Goal: Complete application form

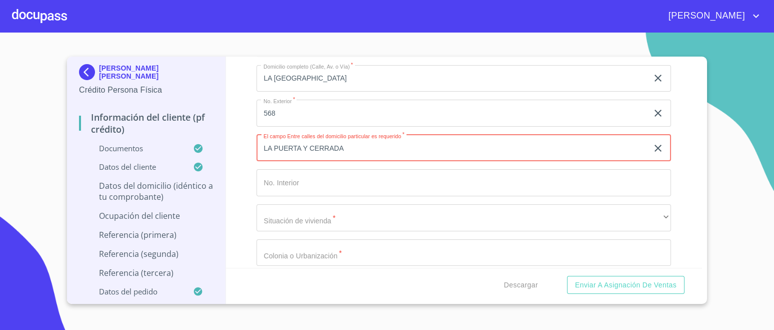
scroll to position [3852, 0]
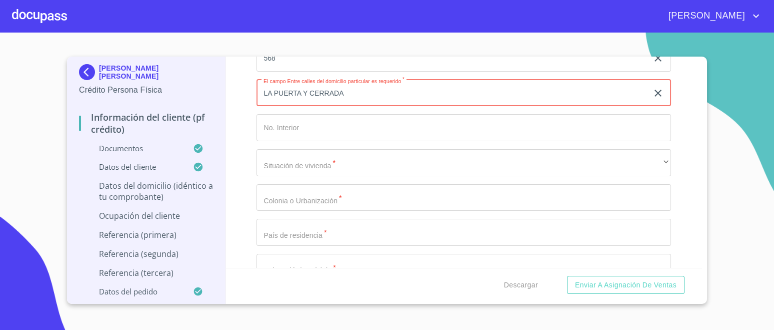
type input "LA PUERTA Y CERRADA"
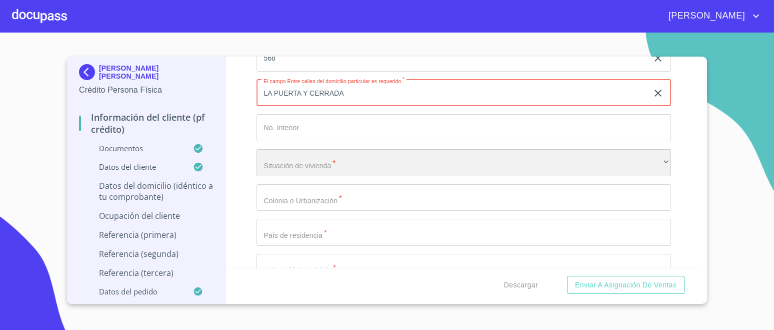
click at [308, 161] on div "​" at bounding box center [464, 162] width 415 height 27
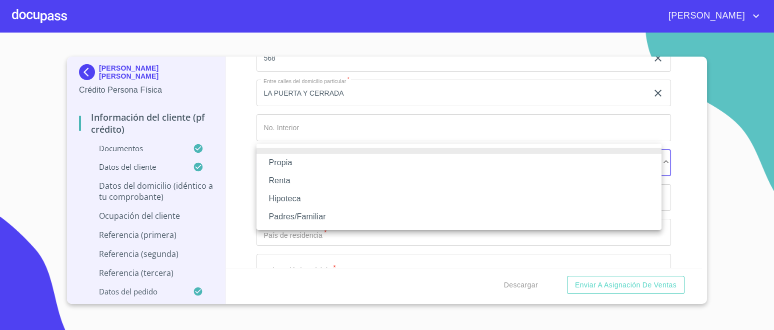
click at [287, 163] on li "Propia" at bounding box center [459, 163] width 405 height 18
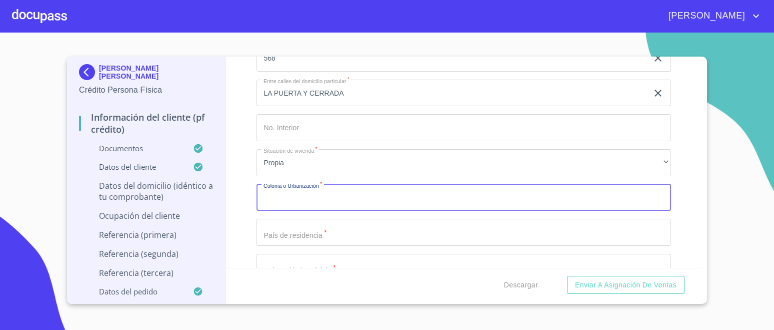
click at [314, 198] on div "Domicilio completo (Calle, Av. o Vía)   * LA [GEOGRAPHIC_DATA] ​ No. Exterior …" at bounding box center [464, 197] width 415 height 391
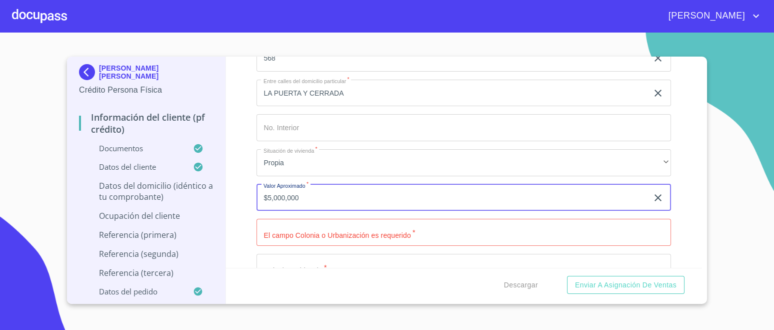
type input "$5,000,000"
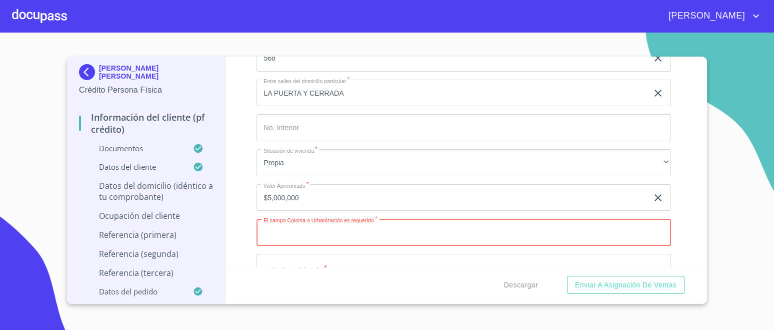
click at [390, 227] on input "Documento de identificación.   *" at bounding box center [464, 232] width 415 height 27
type input "SAN [PERSON_NAME] COSALA"
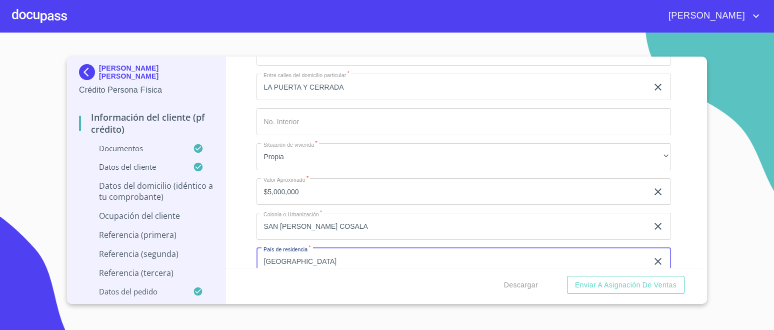
type input "[GEOGRAPHIC_DATA]"
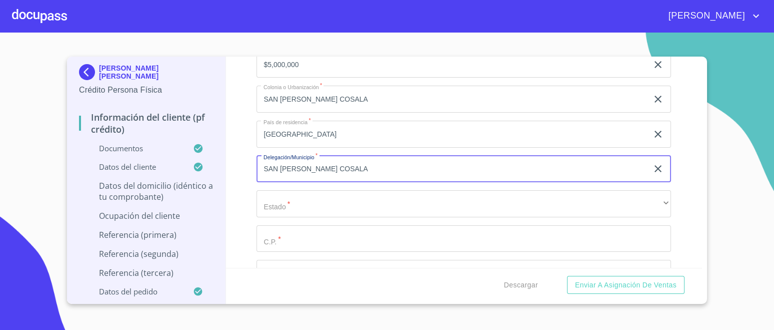
type input "SAN [PERSON_NAME] COSALA"
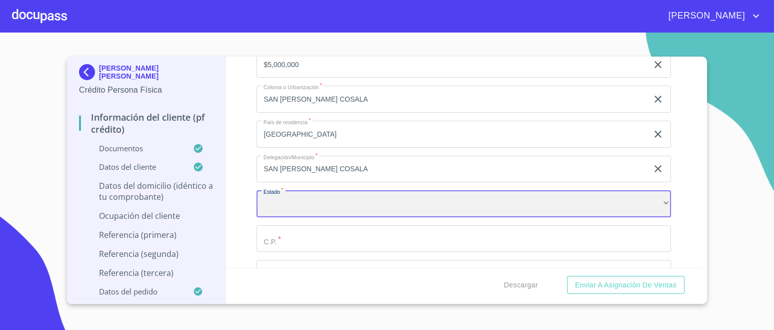
click at [573, 206] on div "​" at bounding box center [464, 203] width 415 height 27
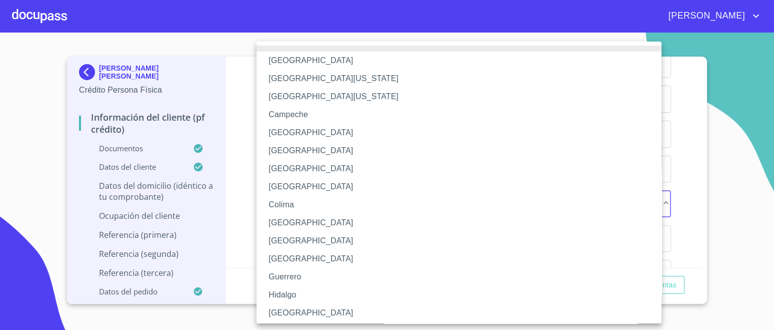
click at [281, 307] on li "[GEOGRAPHIC_DATA]" at bounding box center [464, 313] width 415 height 18
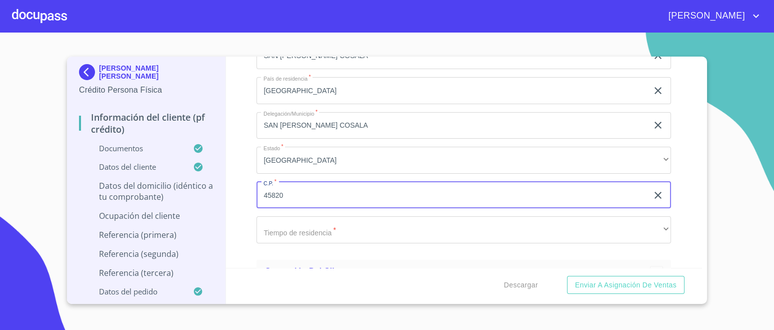
scroll to position [4047, 0]
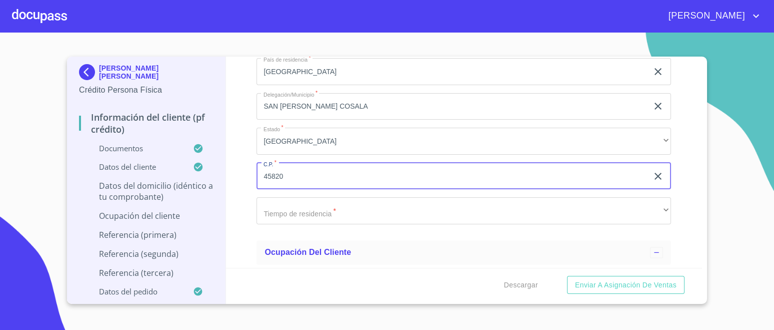
type input "45820"
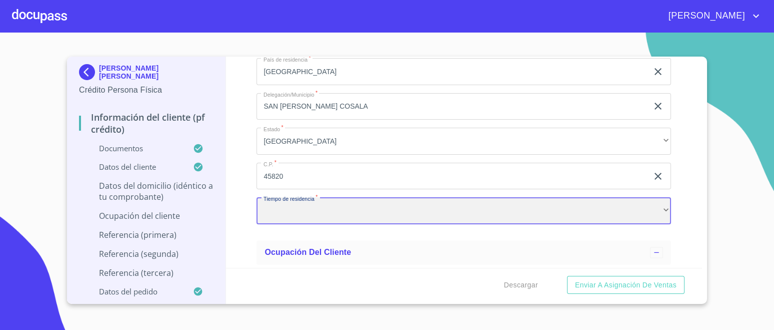
click at [326, 203] on div "​" at bounding box center [464, 210] width 415 height 27
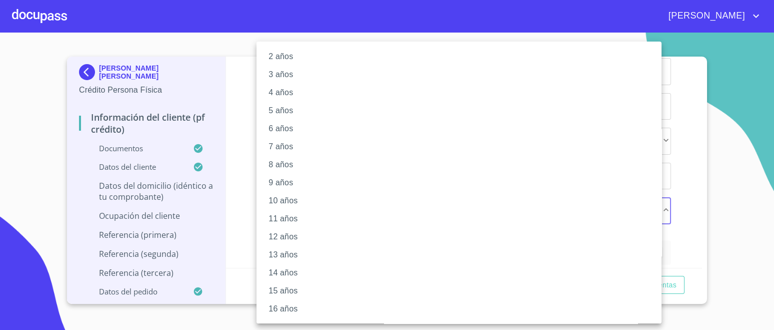
scroll to position [110, 0]
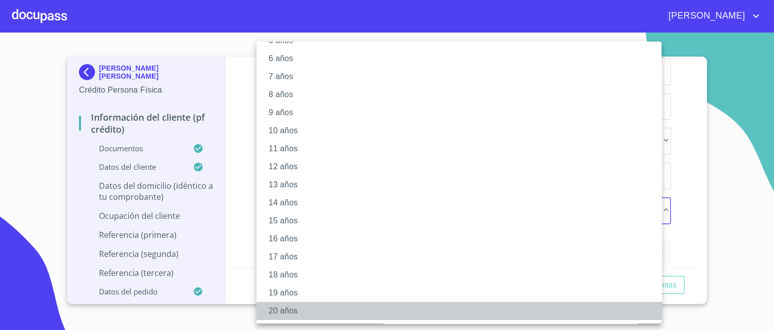
click at [292, 311] on li "20 años" at bounding box center [464, 311] width 415 height 18
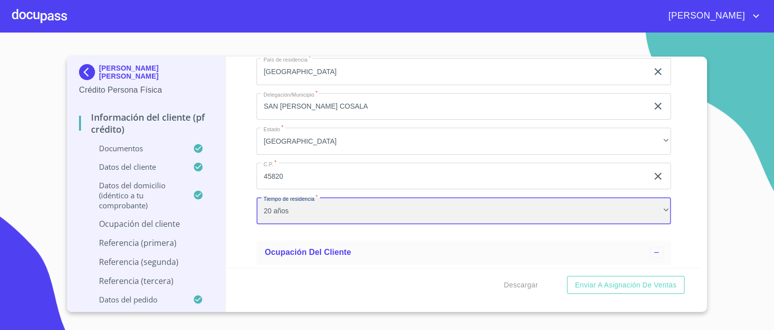
click at [298, 209] on div "20 años" at bounding box center [464, 210] width 415 height 27
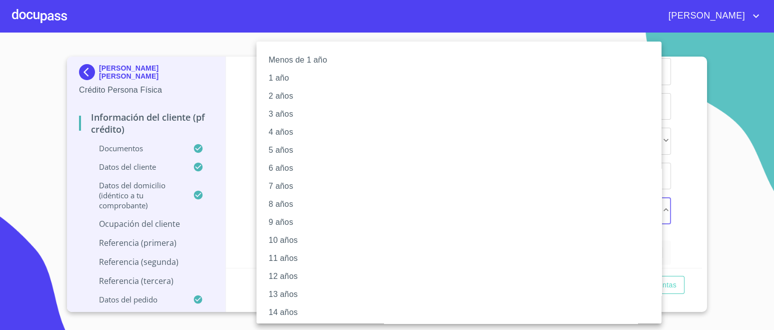
scroll to position [0, 0]
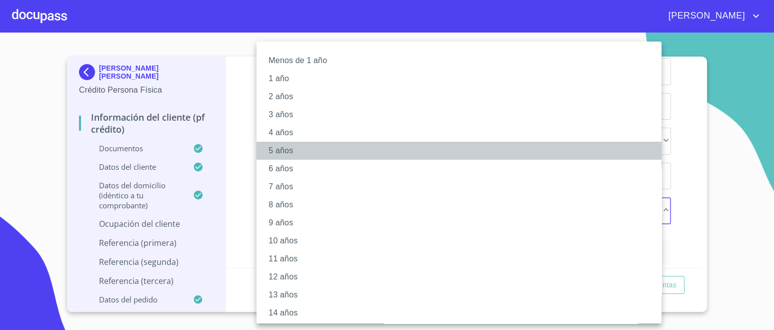
click at [289, 154] on li "5 años" at bounding box center [464, 151] width 415 height 18
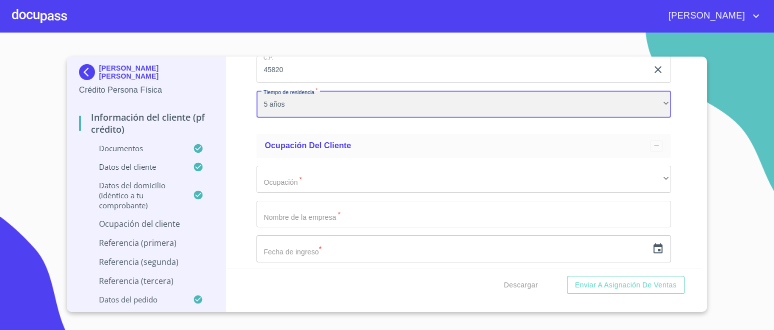
scroll to position [4172, 0]
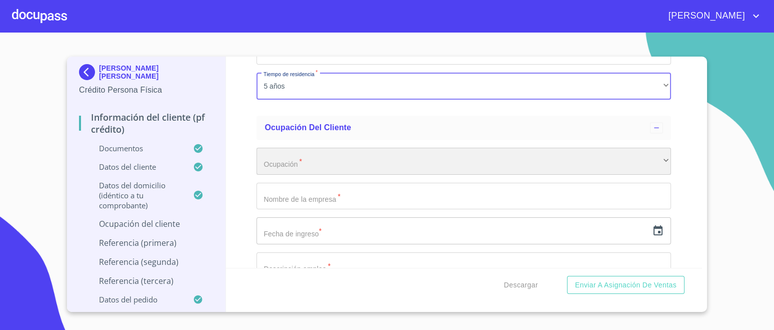
click at [322, 154] on div "​" at bounding box center [464, 161] width 415 height 27
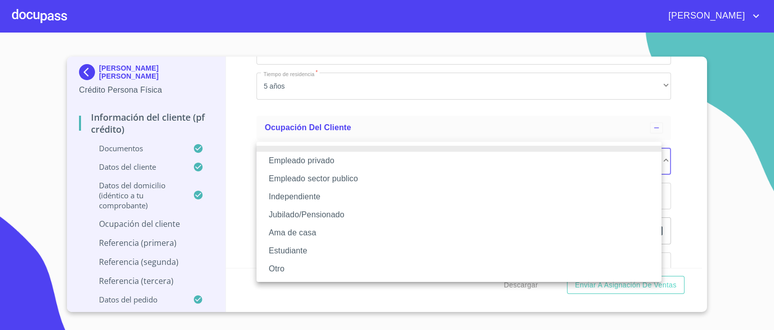
click at [327, 197] on li "Independiente" at bounding box center [459, 197] width 405 height 18
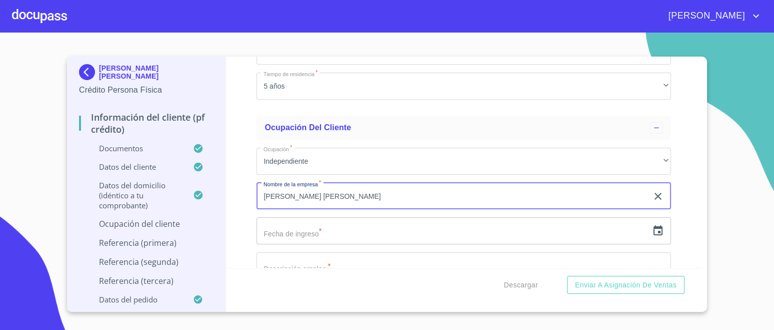
type input "[PERSON_NAME] [PERSON_NAME]"
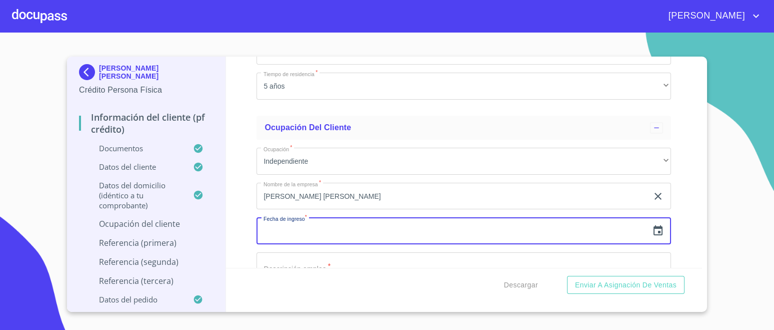
click at [652, 229] on icon "button" at bounding box center [658, 231] width 12 height 12
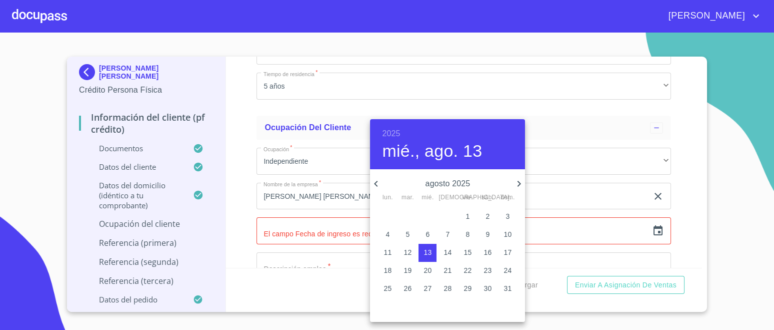
click at [522, 184] on icon "button" at bounding box center [519, 184] width 12 height 12
click at [491, 252] on p "18" at bounding box center [488, 252] width 8 height 10
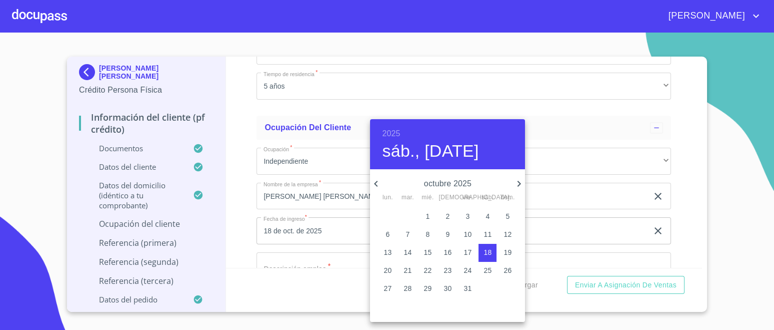
click at [394, 132] on h6 "2025" at bounding box center [391, 134] width 18 height 14
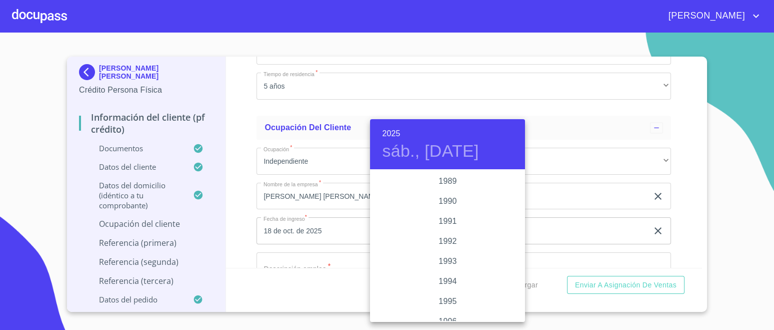
scroll to position [1190, 0]
click at [441, 202] on div "1986" at bounding box center [447, 211] width 155 height 20
type input "18 de oct. de 1986"
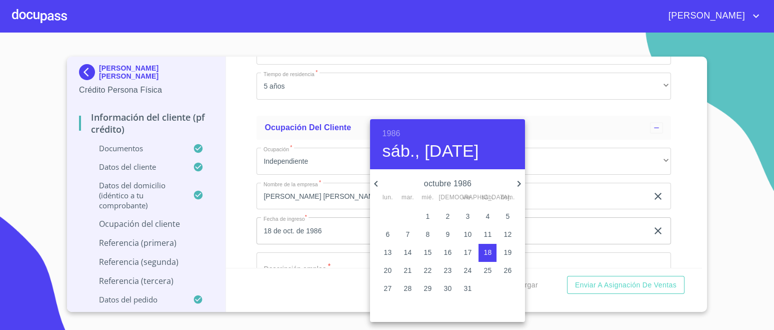
click at [661, 208] on div at bounding box center [387, 165] width 774 height 330
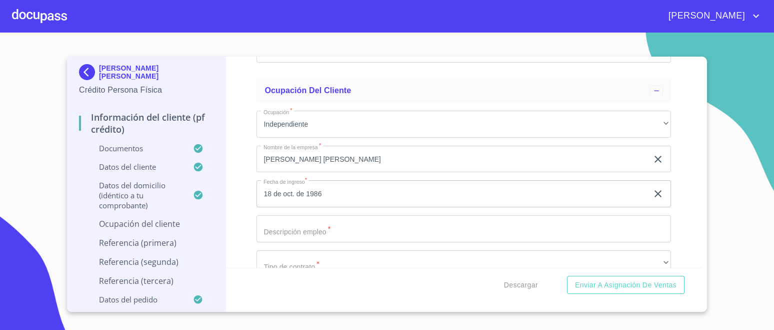
scroll to position [4235, 0]
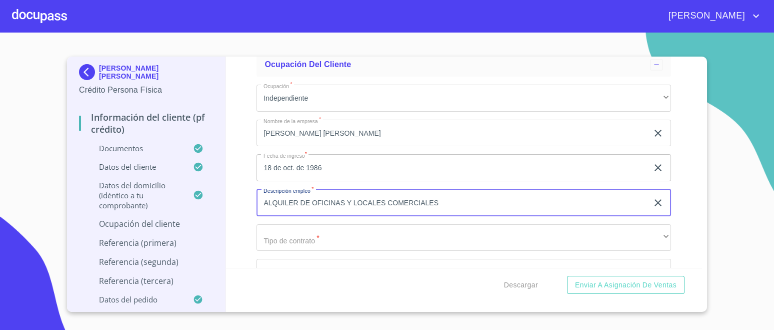
type input "ALQUILER DE OFICINAS Y LOCALES COMERCIALES"
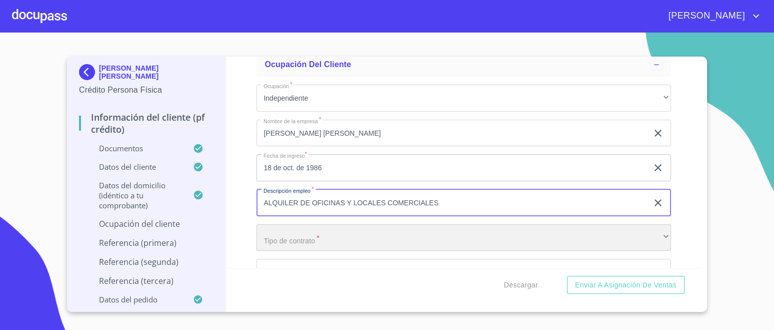
click at [460, 235] on div "​" at bounding box center [464, 237] width 415 height 27
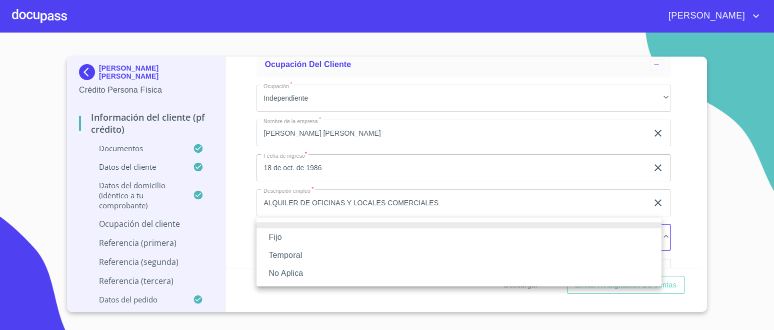
click at [283, 233] on li "Fijo" at bounding box center [459, 237] width 405 height 18
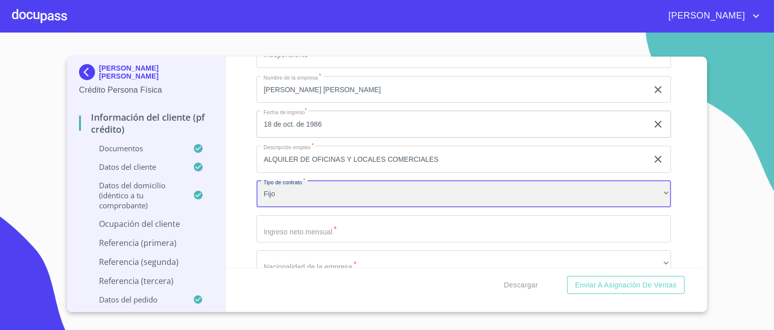
scroll to position [4297, 0]
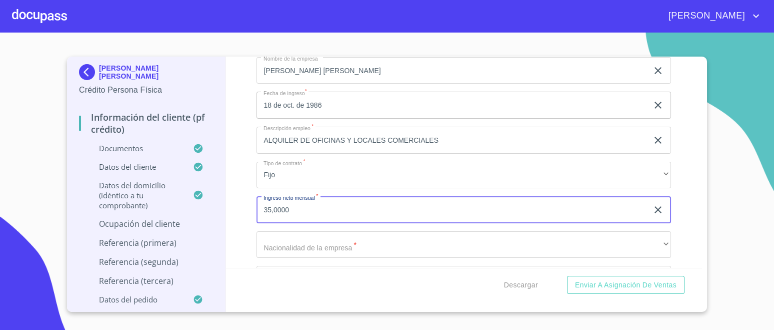
scroll to position [4422, 0]
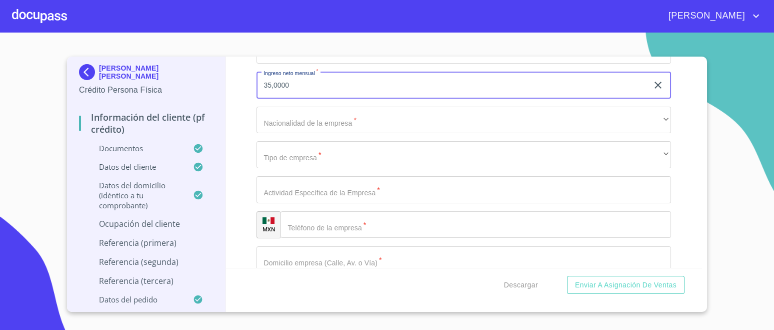
type input "35,0000"
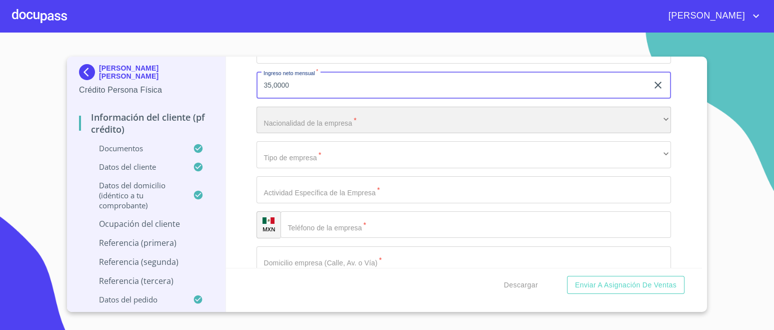
click at [346, 115] on div "​" at bounding box center [464, 120] width 415 height 27
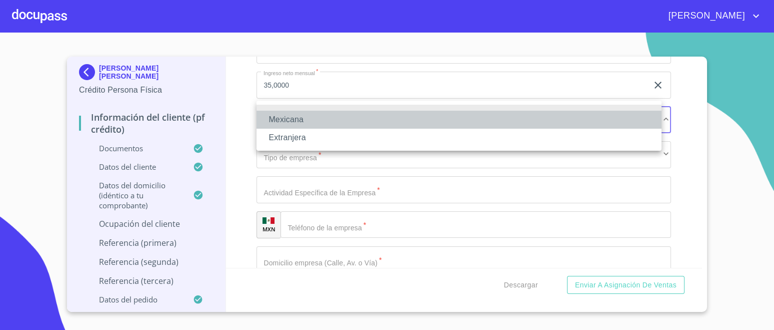
click at [287, 119] on li "Mexicana" at bounding box center [459, 120] width 405 height 18
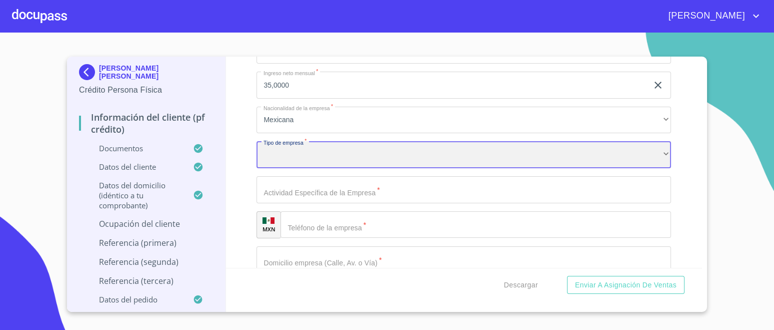
click at [342, 146] on div "​" at bounding box center [464, 154] width 415 height 27
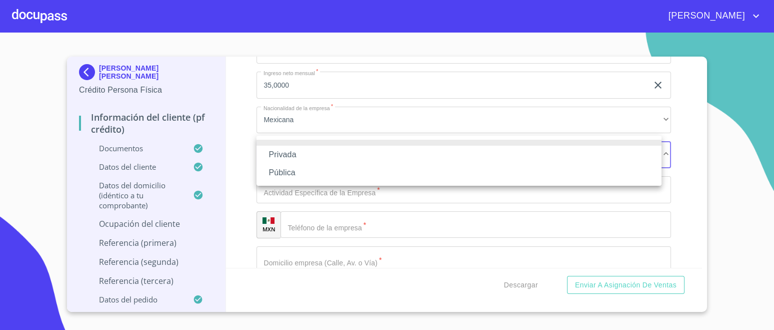
click at [288, 153] on li "Privada" at bounding box center [459, 155] width 405 height 18
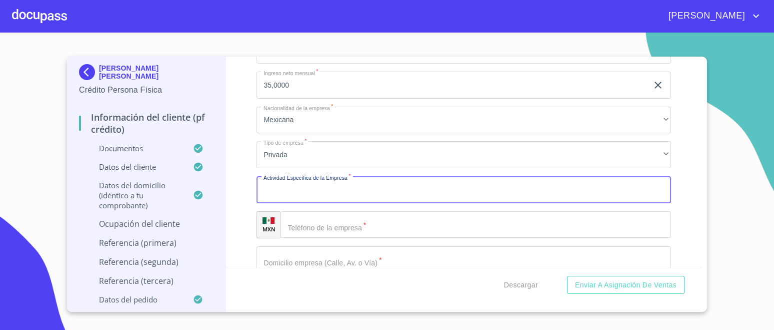
click at [320, 182] on input "Documento de identificación.   *" at bounding box center [464, 189] width 415 height 27
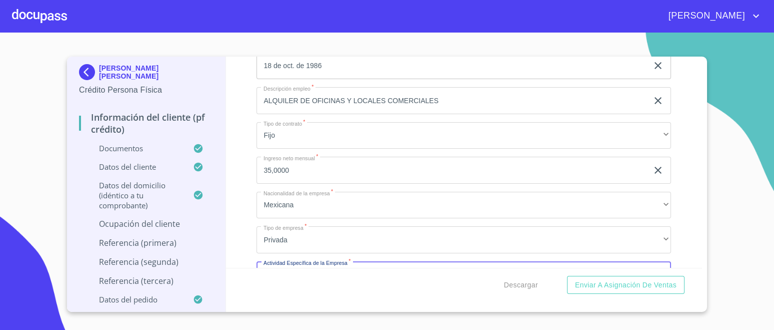
scroll to position [4235, 0]
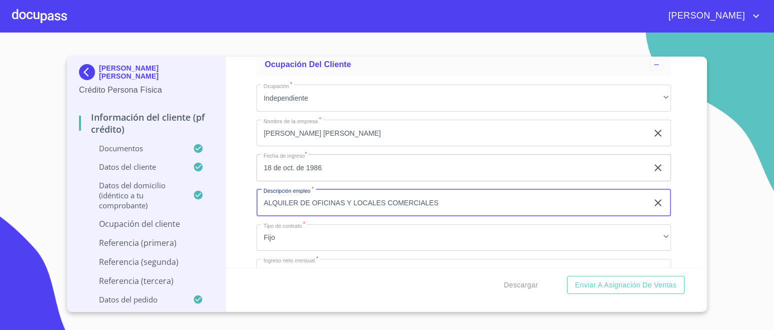
drag, startPoint x: 263, startPoint y: 195, endPoint x: 443, endPoint y: 208, distance: 180.5
click at [443, 208] on input "ALQUILER DE OFICINAS Y LOCALES COMERCIALES" at bounding box center [453, 202] width 392 height 27
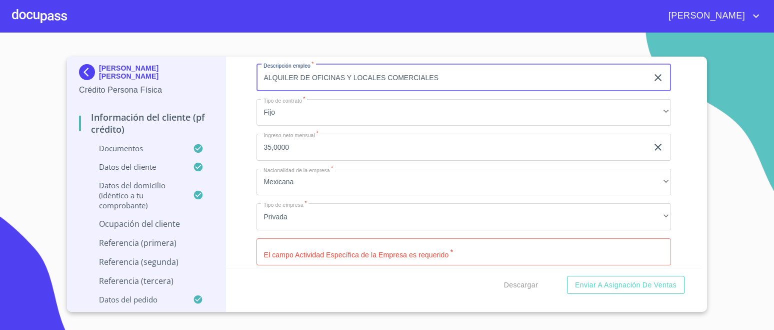
scroll to position [4422, 0]
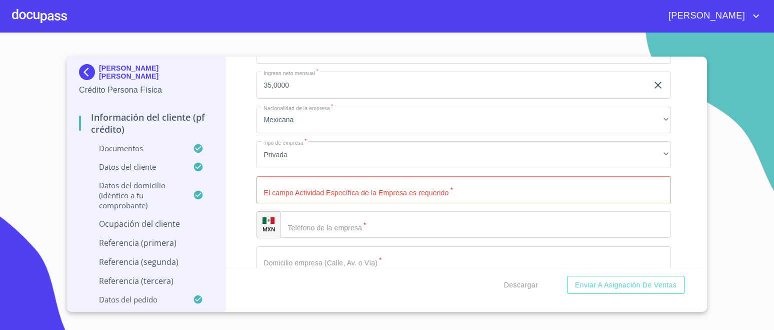
click at [303, 181] on input "Documento de identificación.   *" at bounding box center [464, 189] width 415 height 27
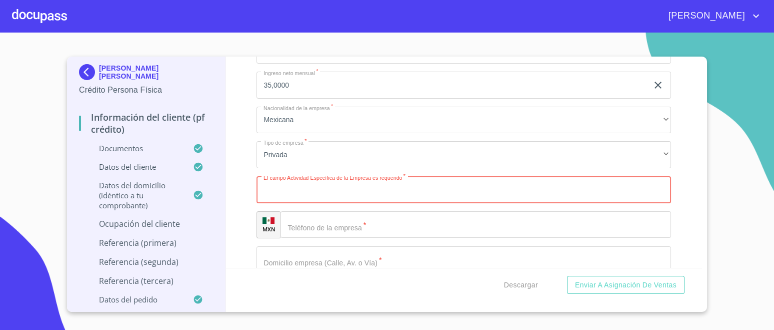
paste input "ALQUILER DE OFICINAS Y LOCALES COMERCIALES"
type input "ALQUILER DE OFICINAS Y LOCALES COMERCIALES"
click at [335, 220] on input "Documento de identificación.   *" at bounding box center [476, 224] width 391 height 27
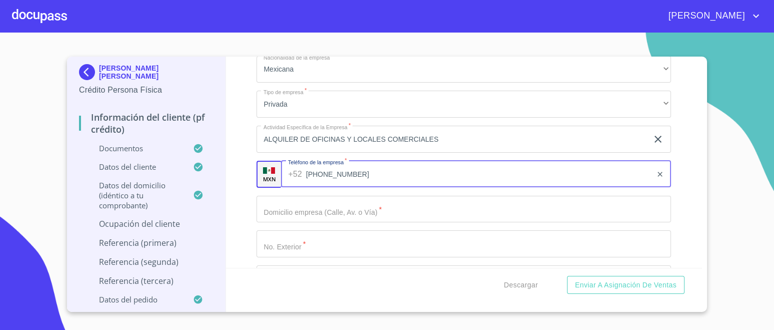
scroll to position [4547, 0]
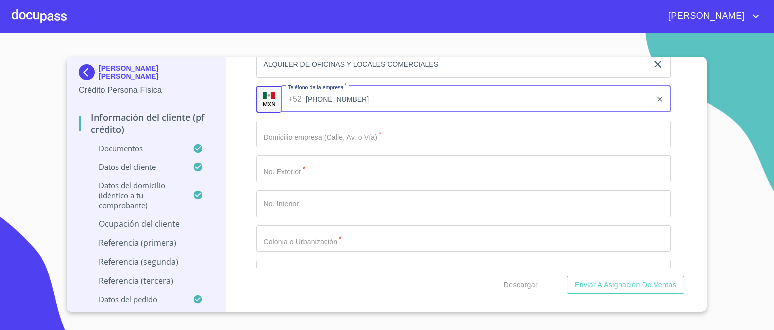
type input "[PHONE_NUMBER]"
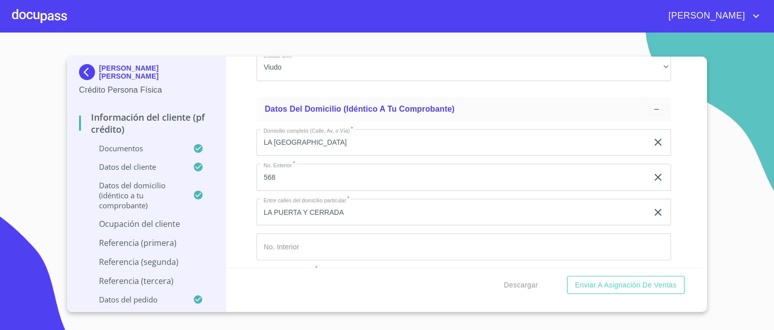
scroll to position [3735, 0]
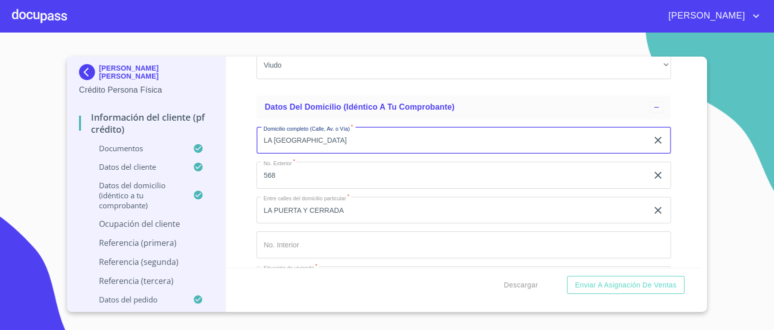
drag, startPoint x: 260, startPoint y: 131, endPoint x: 338, endPoint y: 134, distance: 78.6
click at [336, 134] on input "LA [GEOGRAPHIC_DATA]" at bounding box center [453, 140] width 392 height 27
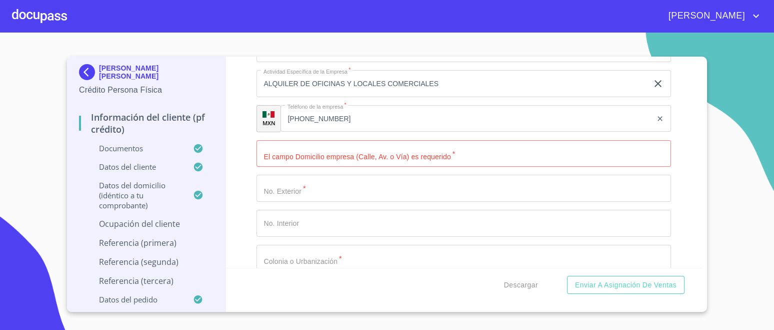
scroll to position [4547, 0]
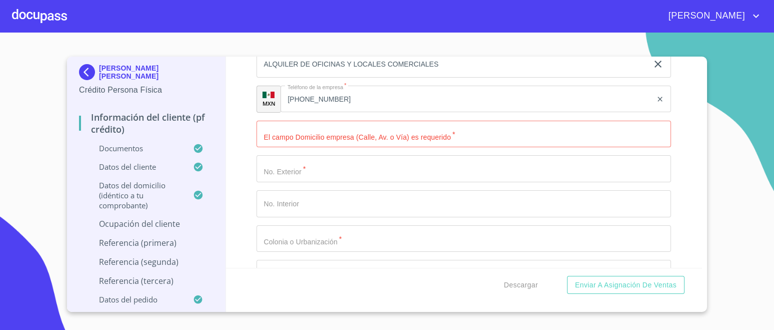
click at [326, 132] on input "Documento de identificación.   *" at bounding box center [464, 134] width 415 height 27
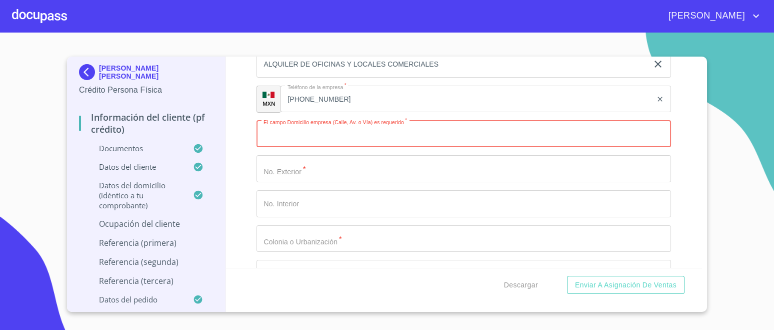
paste input "LA [GEOGRAPHIC_DATA]"
type input "LA [GEOGRAPHIC_DATA]"
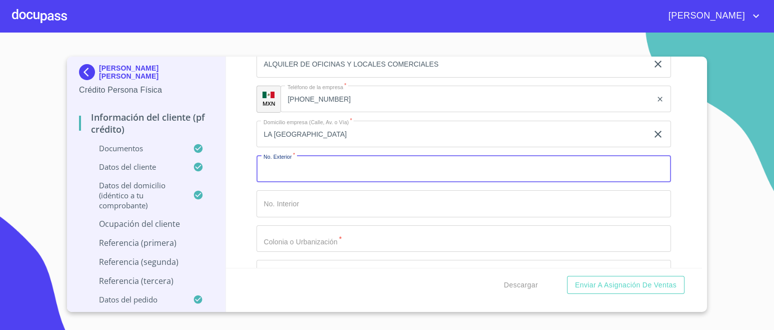
click at [329, 167] on input "Documento de identificación.   *" at bounding box center [464, 168] width 415 height 27
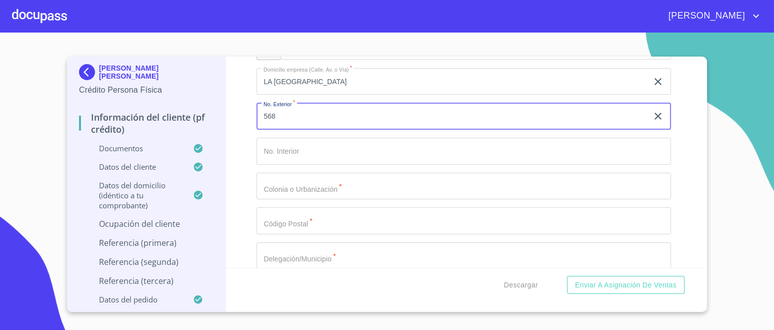
scroll to position [4672, 0]
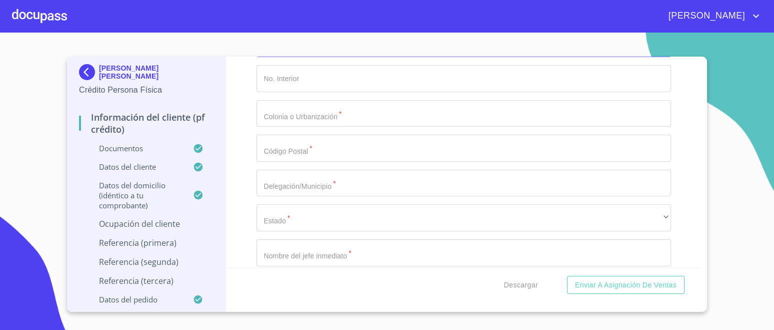
type input "568"
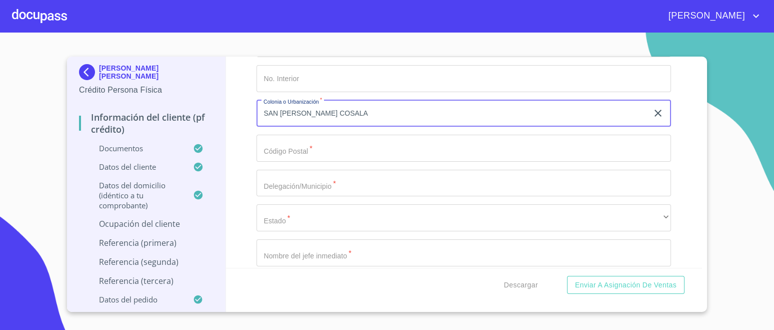
type input "SAN [PERSON_NAME] COSALA"
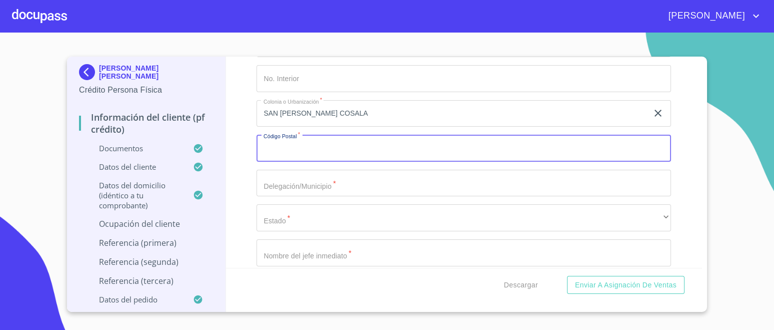
click at [325, 144] on input "Documento de identificación.   *" at bounding box center [464, 148] width 415 height 27
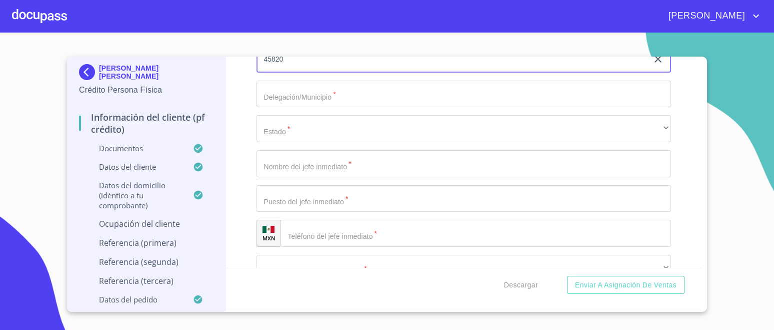
scroll to position [4734, 0]
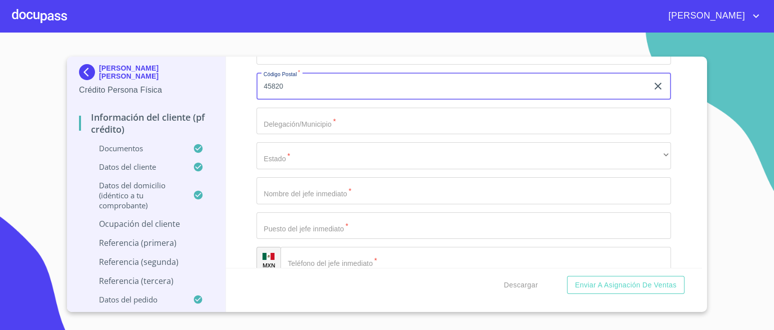
type input "45820"
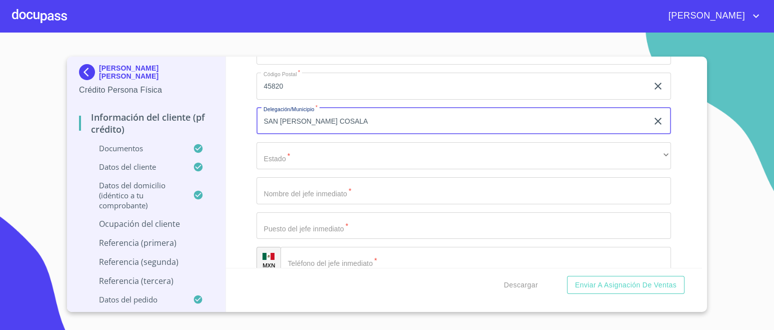
type input "SAN [PERSON_NAME] COSALA"
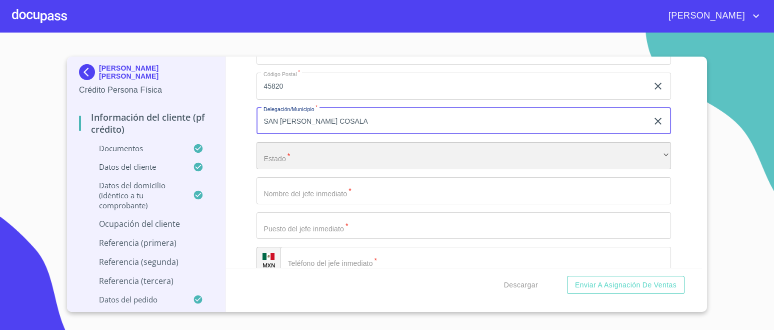
click at [329, 147] on div "​" at bounding box center [464, 155] width 415 height 27
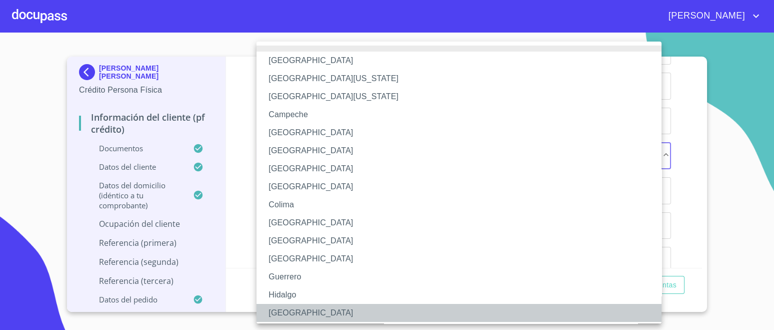
click at [286, 308] on li "[GEOGRAPHIC_DATA]" at bounding box center [464, 313] width 415 height 18
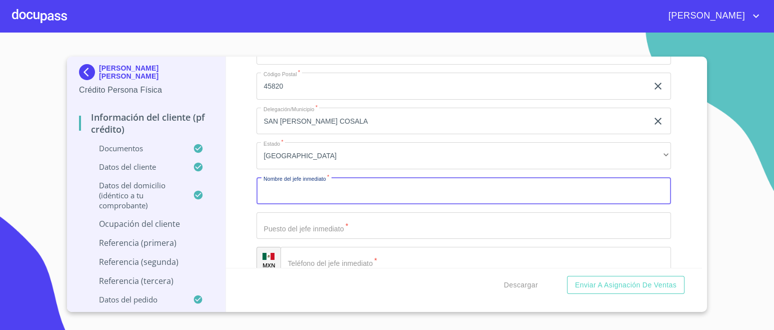
click at [324, 185] on input "Documento de identificación.   *" at bounding box center [464, 190] width 415 height 27
type input "[PERSON_NAME] [PERSON_NAME]"
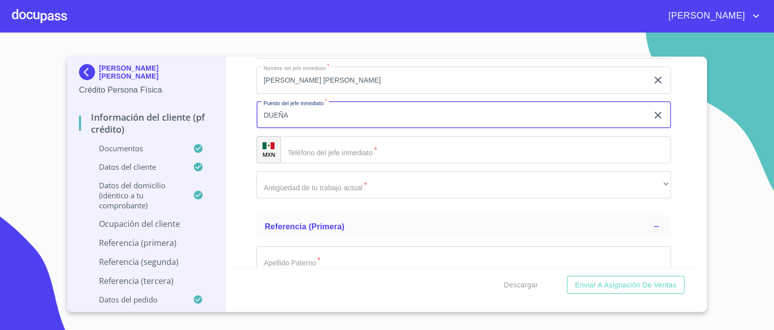
scroll to position [4860, 0]
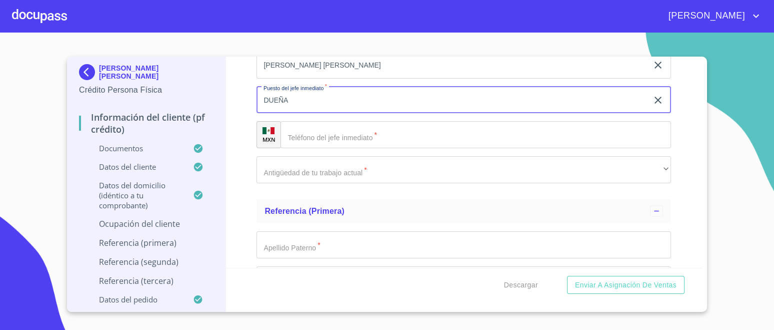
type input "DUEÑA"
click at [341, 130] on input "Documento de identificación.   *" at bounding box center [476, 134] width 391 height 27
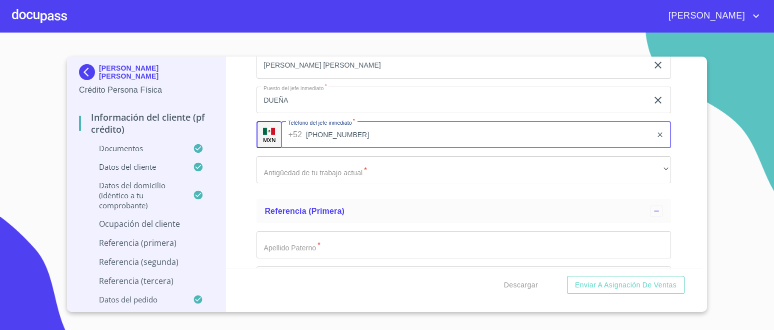
scroll to position [4985, 0]
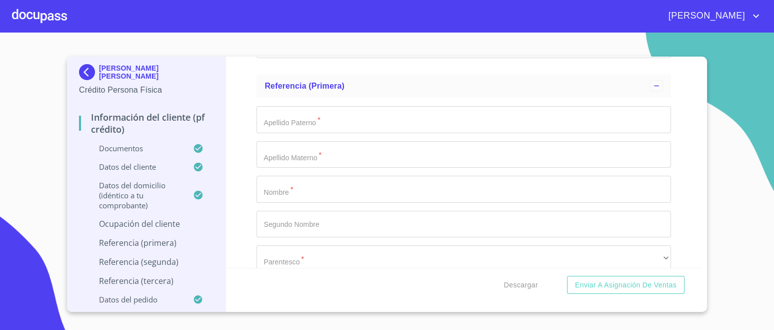
type input "[PHONE_NUMBER]"
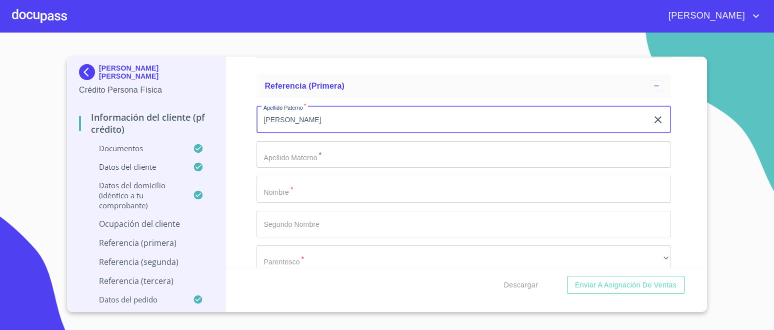
type input "[PERSON_NAME]"
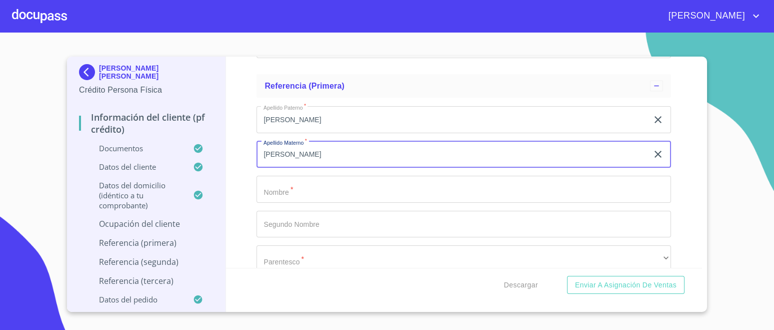
type input "[PERSON_NAME]"
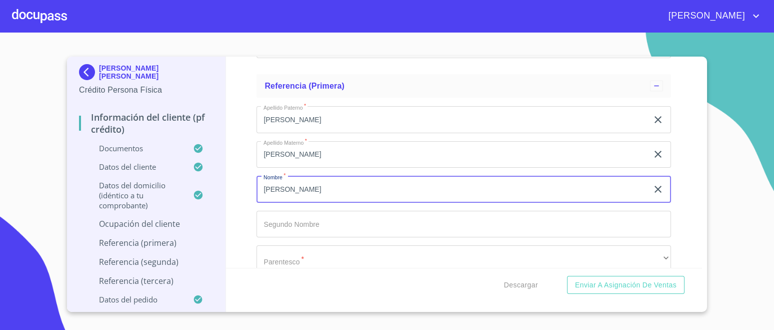
type input "[PERSON_NAME]"
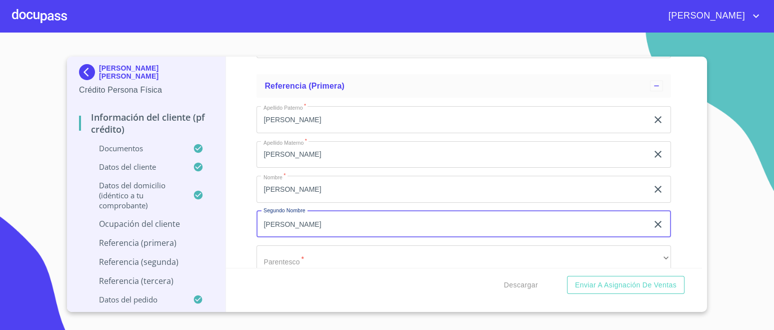
type input "[PERSON_NAME]"
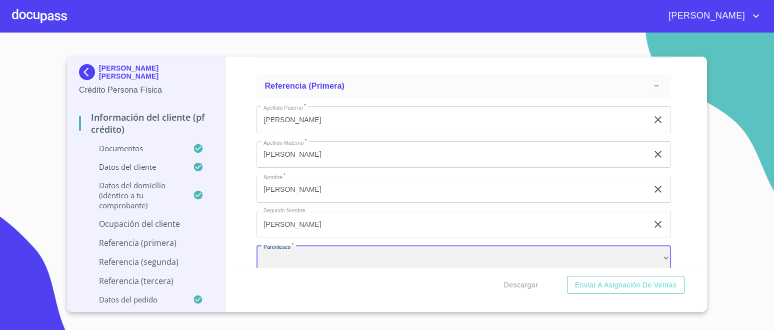
click at [423, 252] on div "​" at bounding box center [464, 258] width 415 height 27
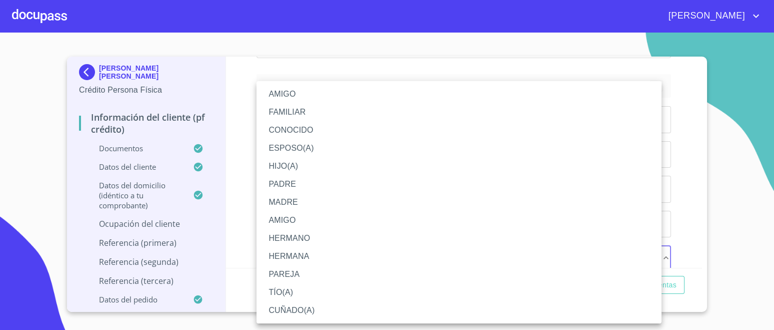
click at [292, 165] on li "HIJO(A)" at bounding box center [459, 166] width 405 height 18
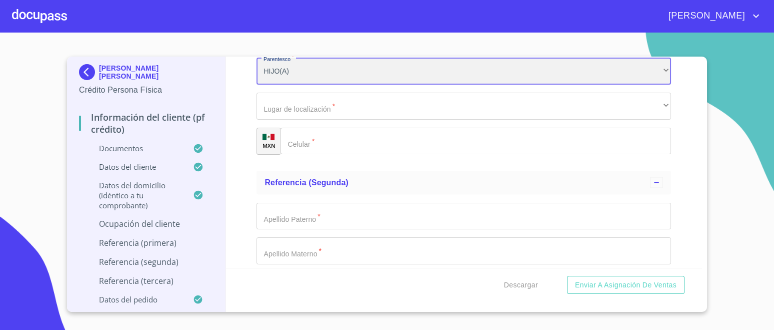
scroll to position [5109, 0]
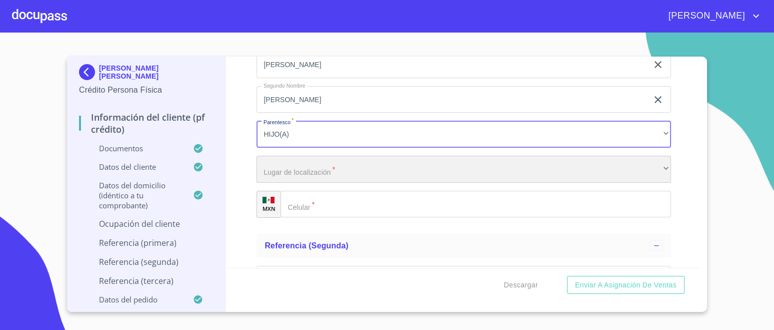
click at [309, 163] on div "​" at bounding box center [464, 169] width 415 height 27
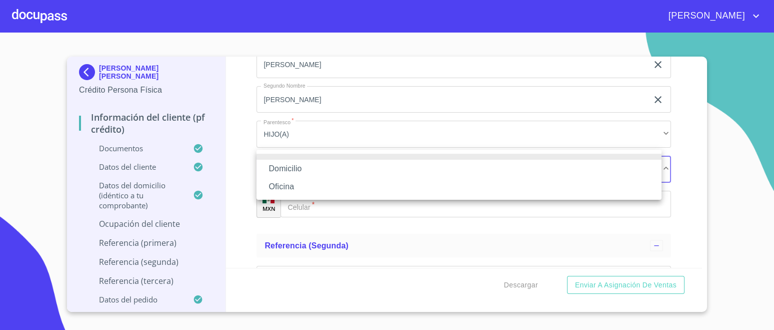
click at [297, 170] on li "Domicilio" at bounding box center [459, 169] width 405 height 18
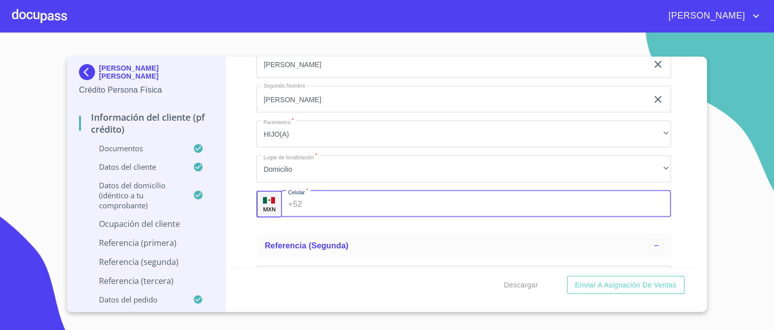
click at [327, 193] on input "Documento de identificación.   *" at bounding box center [488, 204] width 365 height 27
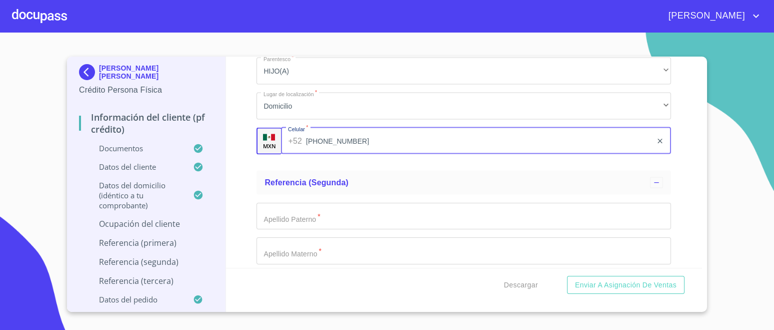
type input "[PHONE_NUMBER]"
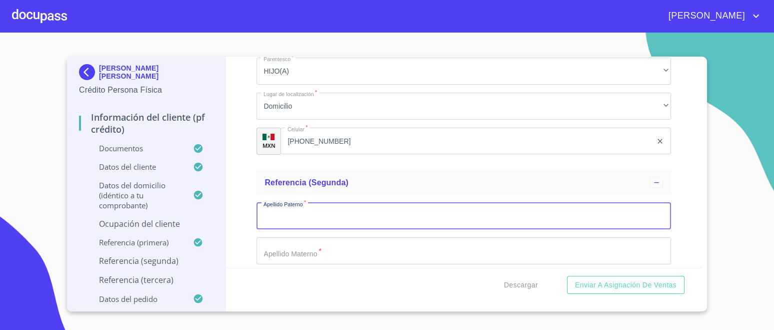
drag, startPoint x: 288, startPoint y: 208, endPoint x: 290, endPoint y: 214, distance: 5.7
click at [289, 213] on input "Documento de identificación.   *" at bounding box center [464, 216] width 415 height 27
type input "[PERSON_NAME]"
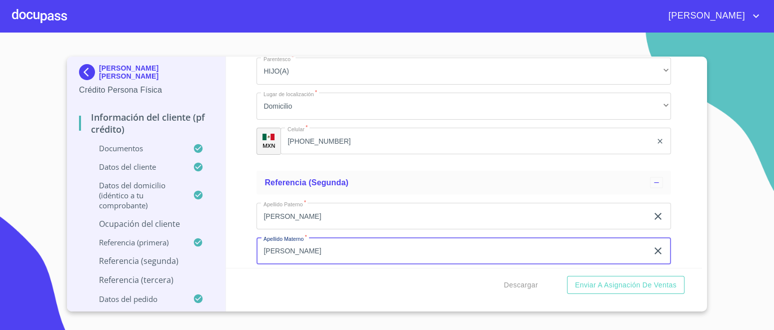
type input "[PERSON_NAME]"
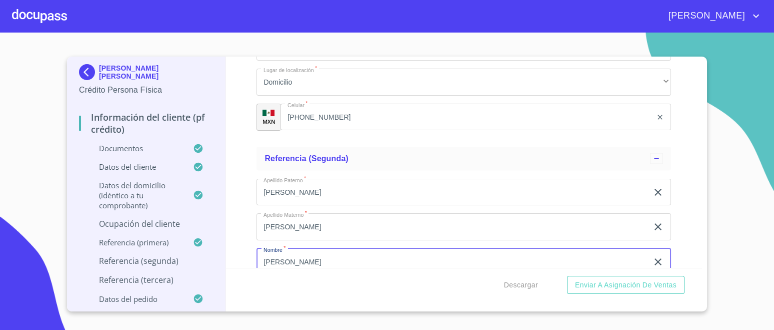
type input "[PERSON_NAME]"
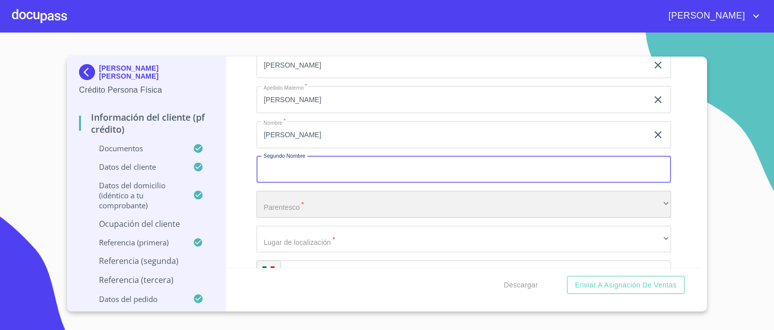
click at [297, 199] on div "​" at bounding box center [464, 204] width 415 height 27
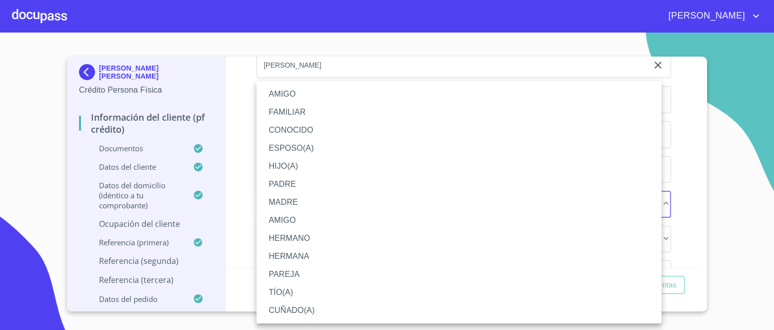
click at [310, 129] on li "CONOCIDO" at bounding box center [459, 130] width 405 height 18
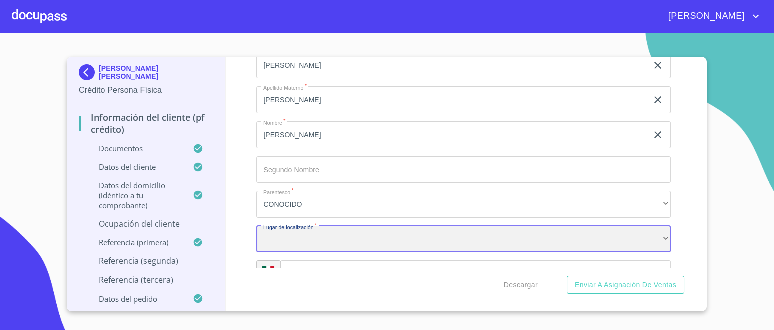
click at [345, 234] on div "​" at bounding box center [464, 239] width 415 height 27
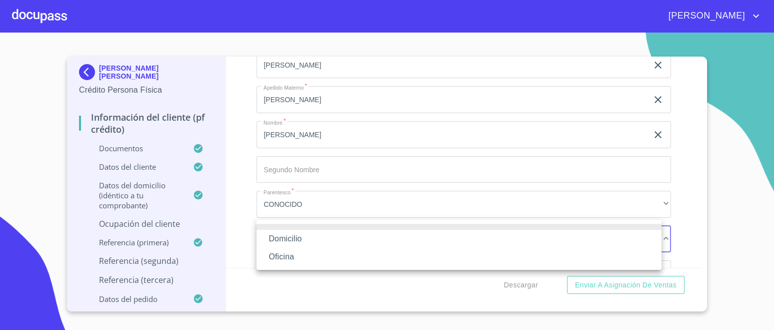
click at [298, 239] on li "Domicilio" at bounding box center [459, 239] width 405 height 18
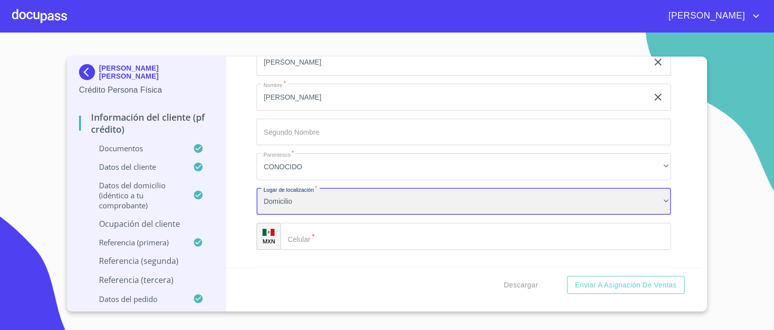
scroll to position [5386, 0]
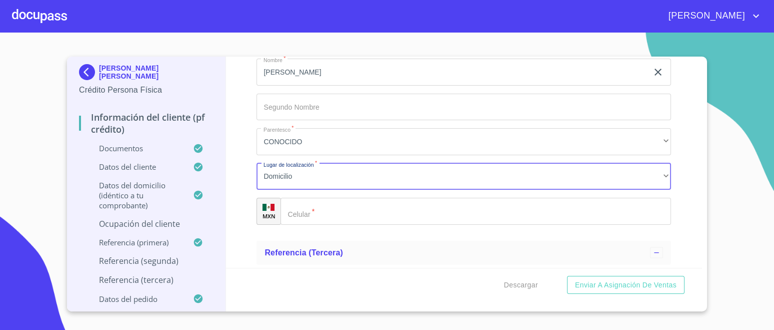
click at [318, 199] on input "Documento de identificación.   *" at bounding box center [476, 211] width 391 height 27
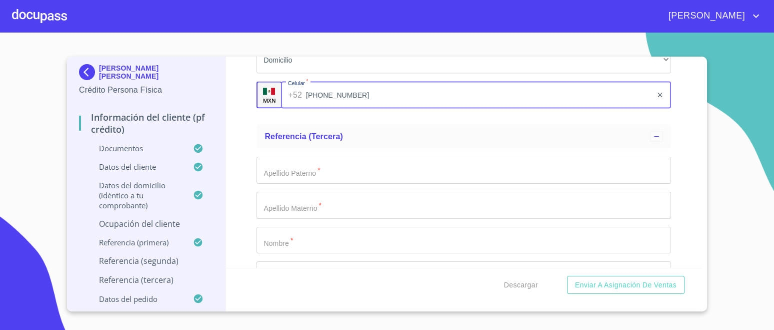
scroll to position [5511, 0]
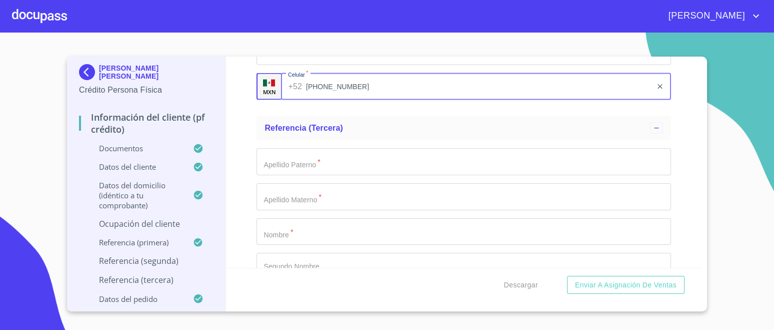
type input "[PHONE_NUMBER]"
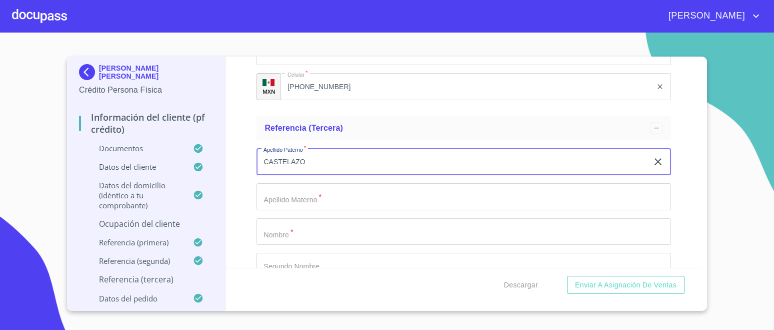
type input "CASTELAZO"
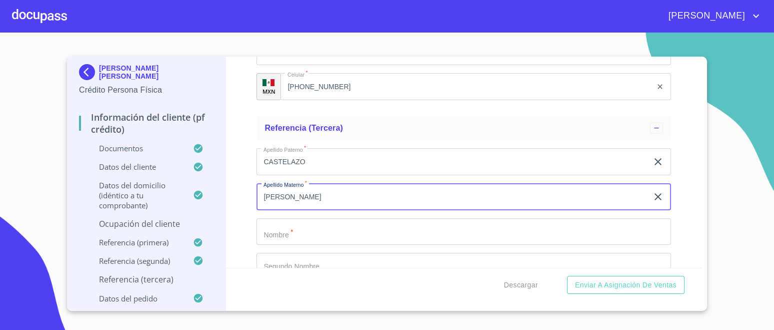
type input "[PERSON_NAME]"
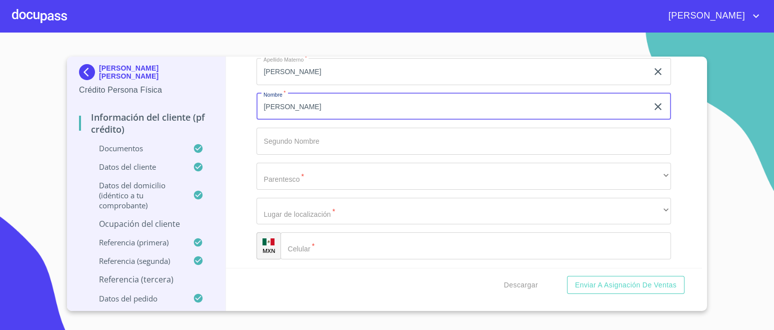
scroll to position [5636, 0]
type input "[PERSON_NAME]"
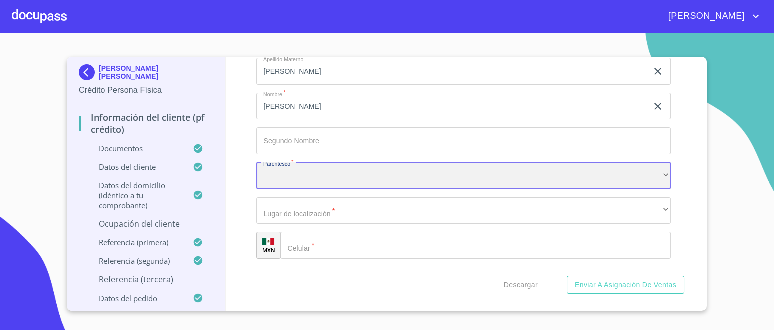
click at [306, 170] on div "​" at bounding box center [464, 175] width 415 height 27
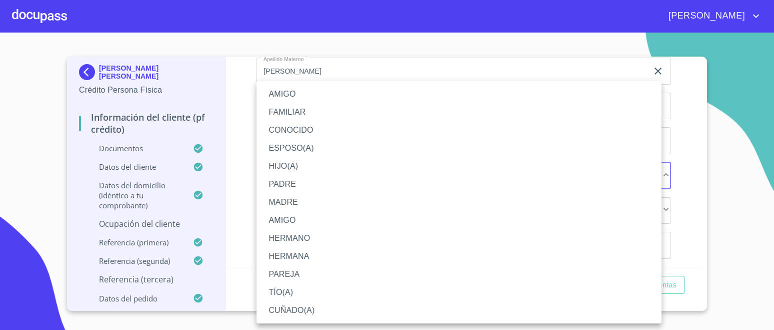
click at [298, 135] on li "CONOCIDO" at bounding box center [459, 130] width 405 height 18
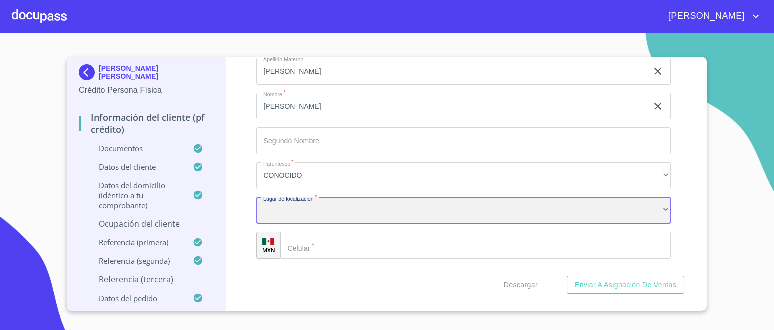
click at [301, 205] on div "​" at bounding box center [464, 210] width 415 height 27
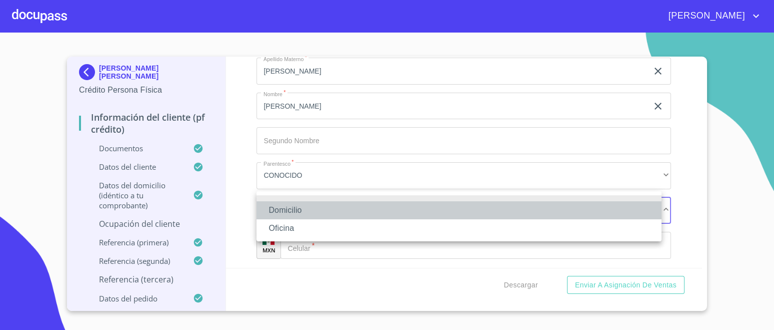
click at [289, 214] on li "Domicilio" at bounding box center [459, 210] width 405 height 18
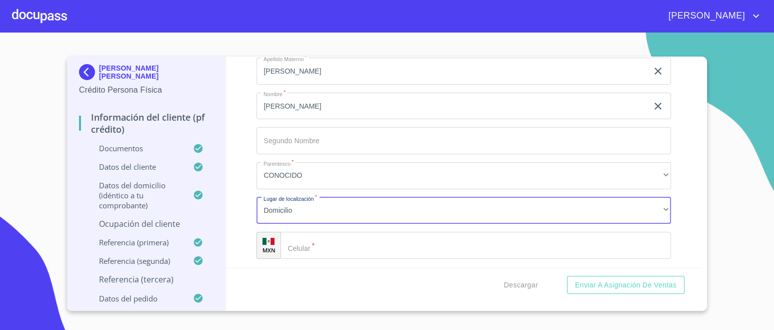
click at [305, 234] on div "​" at bounding box center [476, 245] width 391 height 27
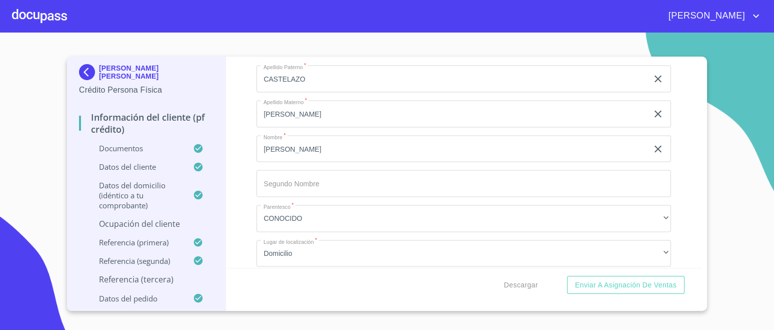
scroll to position [5534, 0]
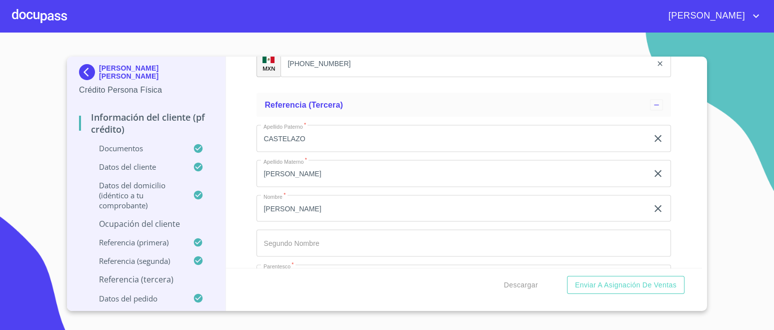
type input "[PHONE_NUMBER]"
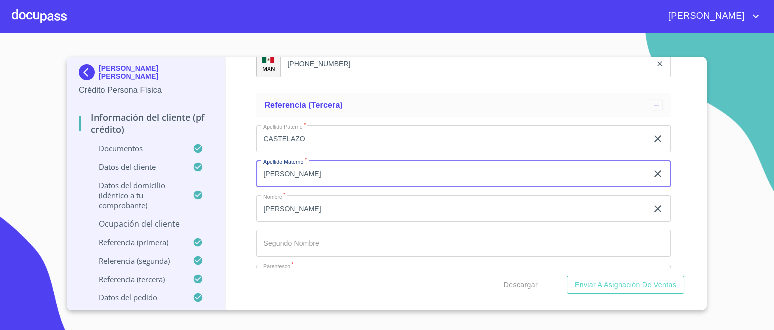
click at [357, 173] on input "[PERSON_NAME]" at bounding box center [453, 173] width 392 height 27
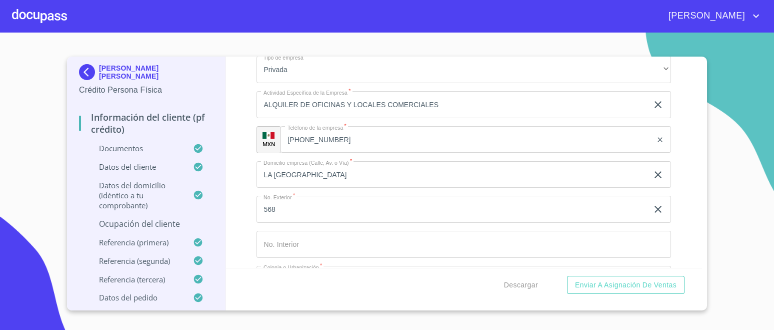
scroll to position [4534, 0]
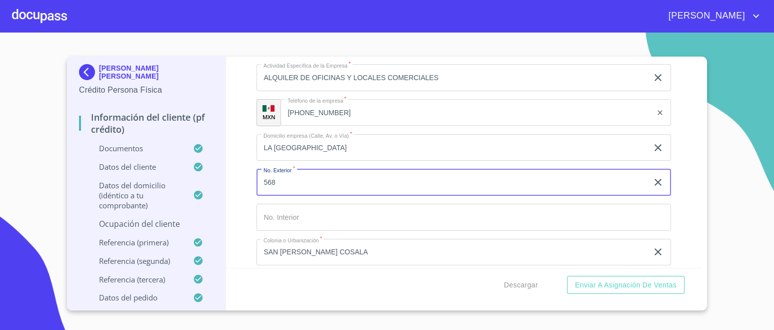
click at [333, 183] on input "568" at bounding box center [453, 182] width 392 height 27
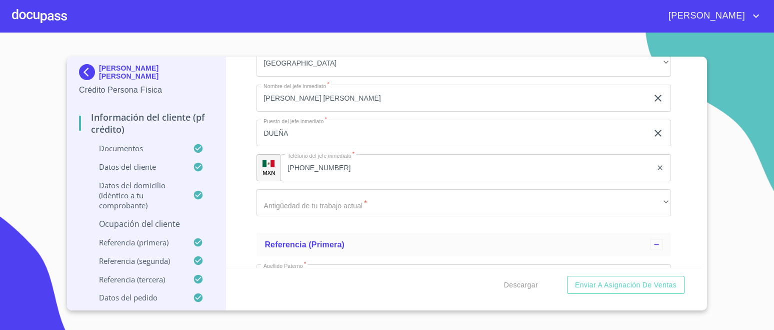
scroll to position [4846, 0]
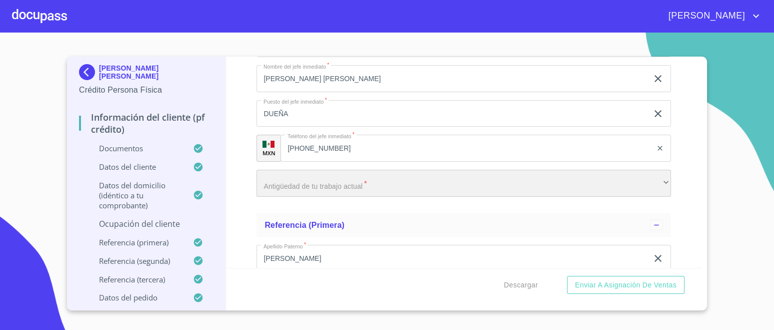
click at [366, 177] on div "​" at bounding box center [464, 183] width 415 height 27
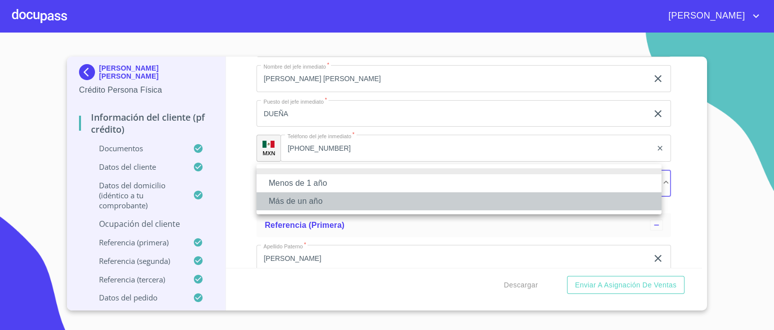
click at [308, 201] on li "Más de un año" at bounding box center [459, 201] width 405 height 18
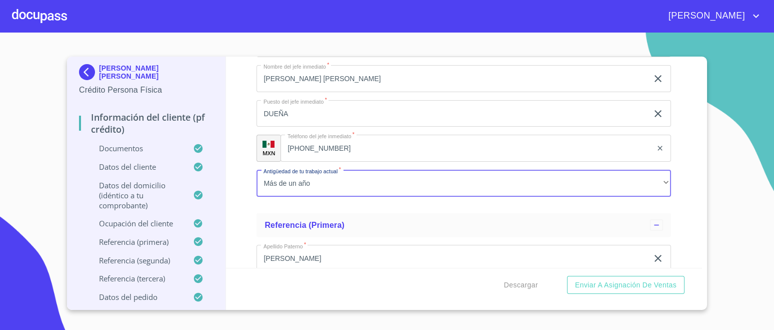
click at [253, 203] on div "Información del cliente (PF crédito) Documentos Documento de identificación.   …" at bounding box center [464, 162] width 477 height 211
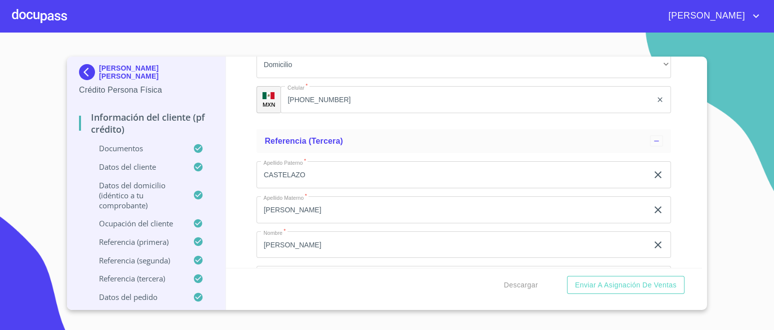
scroll to position [5659, 0]
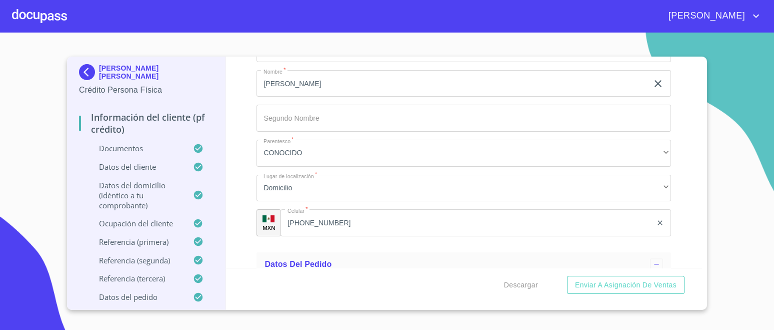
click at [621, 284] on span "Enviar a Asignación de Ventas" at bounding box center [626, 285] width 102 height 13
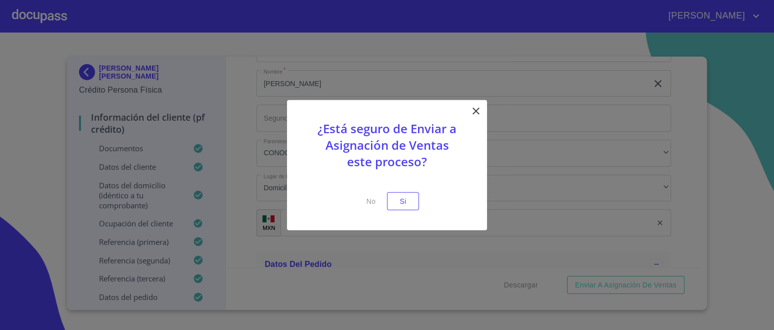
click at [408, 206] on span "Si" at bounding box center [403, 201] width 16 height 13
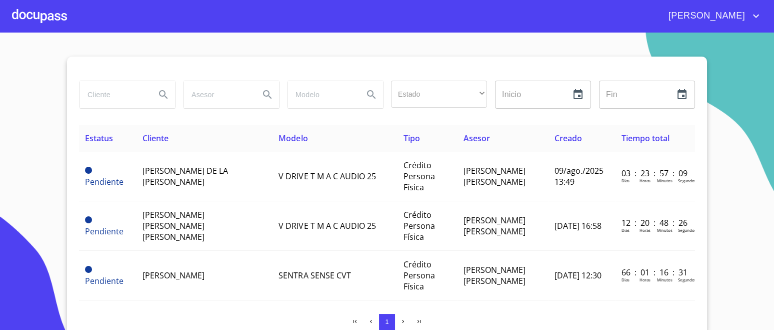
scroll to position [125, 0]
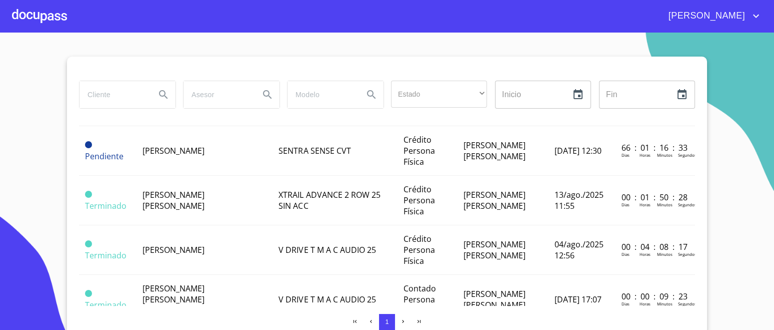
click at [183, 197] on span "[PERSON_NAME] [PERSON_NAME]" at bounding box center [174, 200] width 62 height 22
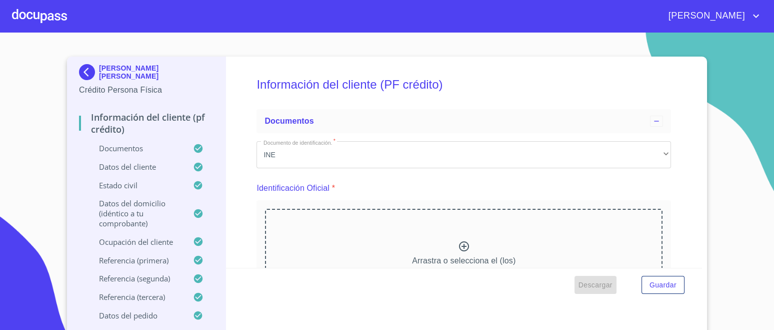
click at [590, 286] on span "Descargar" at bounding box center [596, 285] width 34 height 13
